Goal: Task Accomplishment & Management: Manage account settings

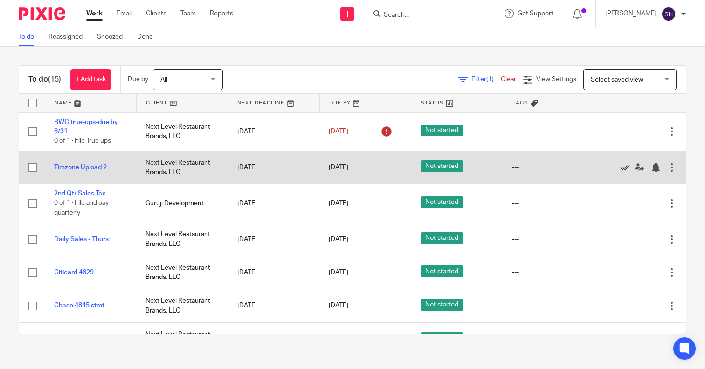
click at [621, 167] on icon at bounding box center [625, 167] width 9 height 9
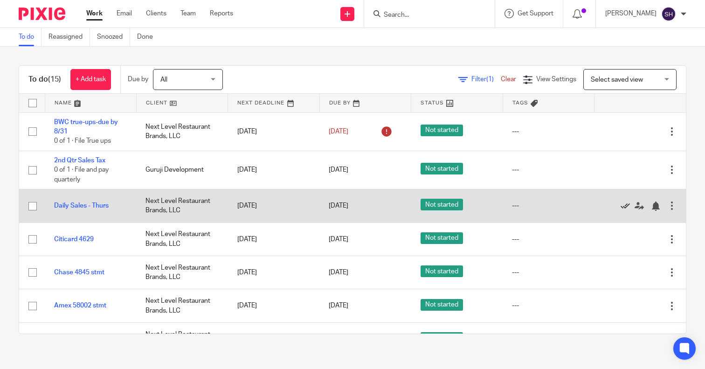
click at [621, 203] on icon at bounding box center [625, 205] width 9 height 9
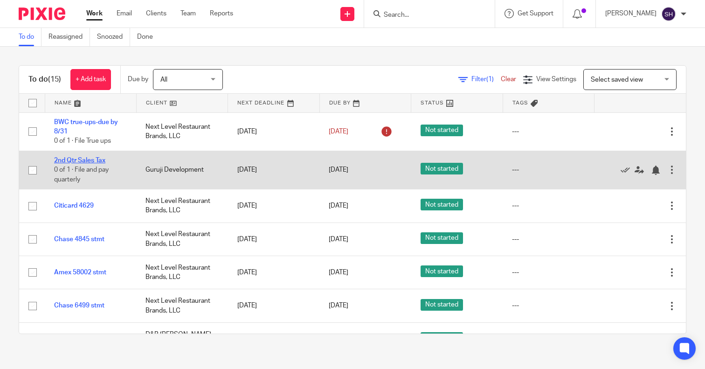
click at [90, 158] on link "2nd Qtr Sales Tax" at bounding box center [79, 160] width 51 height 7
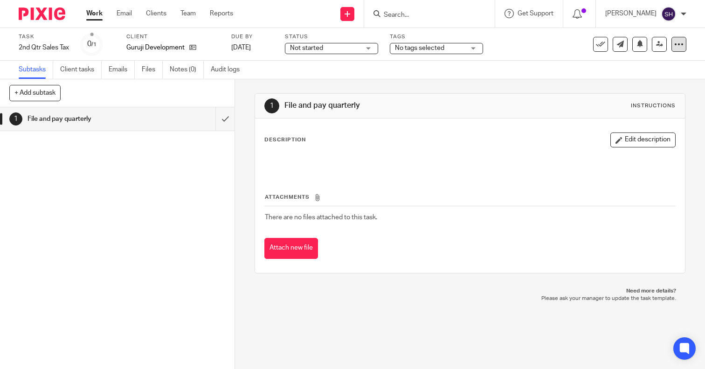
click at [674, 45] on icon at bounding box center [678, 44] width 9 height 9
click at [640, 110] on span "Change schedule" at bounding box center [637, 108] width 51 height 7
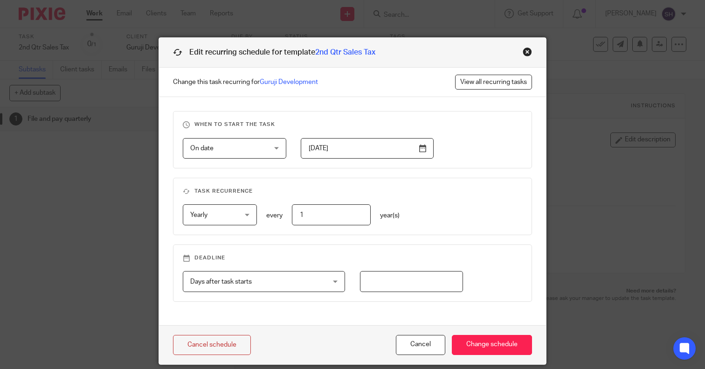
click at [382, 281] on input "number" at bounding box center [412, 281] width 104 height 21
type input "1"
click at [479, 339] on input "Change schedule" at bounding box center [492, 345] width 80 height 20
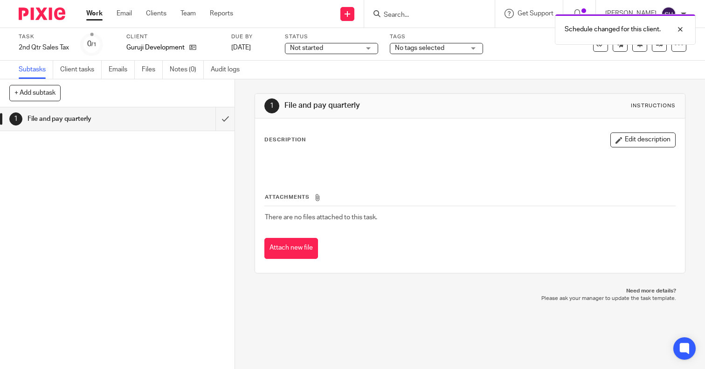
click at [94, 14] on link "Work" at bounding box center [94, 13] width 16 height 9
